Goal: Find specific page/section: Find specific page/section

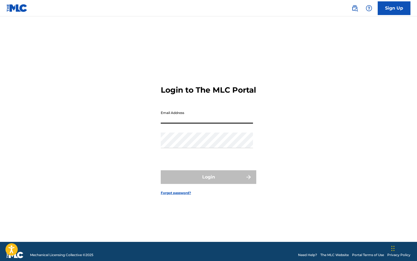
type input "[EMAIL_ADDRESS][DOMAIN_NAME]"
click at [209, 182] on button "Login" at bounding box center [209, 177] width 96 height 14
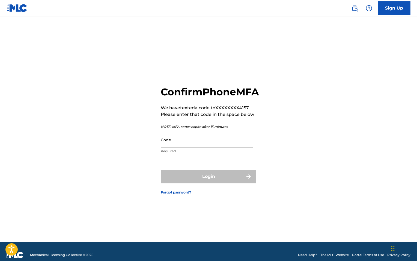
click at [192, 146] on input "Code" at bounding box center [207, 140] width 92 height 16
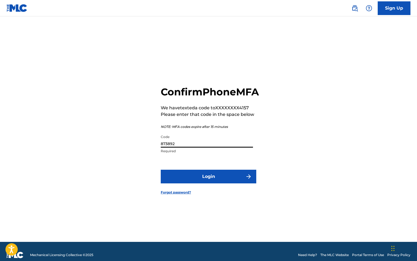
type input "873892"
click at [209, 182] on button "Login" at bounding box center [209, 177] width 96 height 14
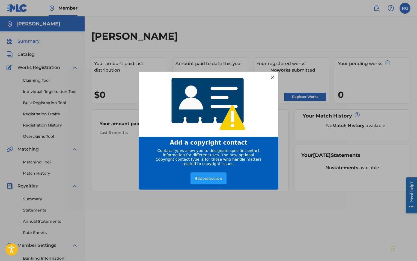
click at [271, 73] on div at bounding box center [272, 76] width 7 height 7
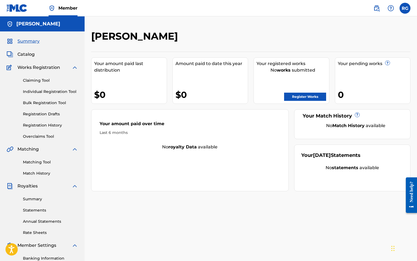
click at [29, 53] on span "Catalog" at bounding box center [25, 54] width 17 height 7
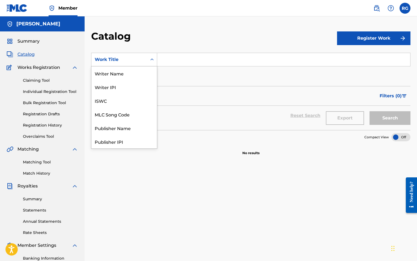
click at [118, 62] on div "Work Title" at bounding box center [119, 59] width 49 height 7
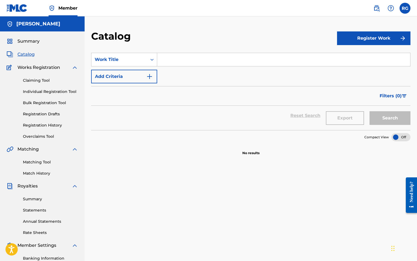
click at [118, 62] on div "Work Title" at bounding box center [119, 59] width 49 height 7
